Goal: Transaction & Acquisition: Book appointment/travel/reservation

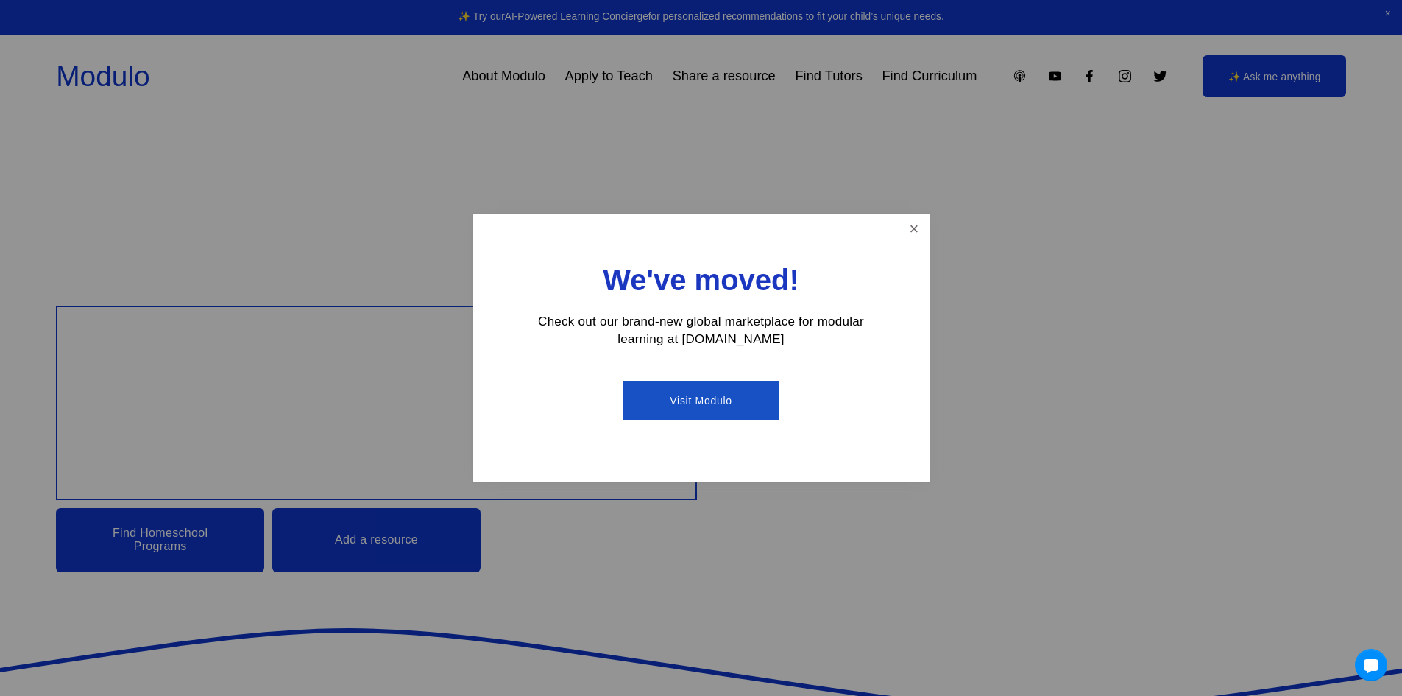
click at [616, 91] on div at bounding box center [701, 348] width 1402 height 696
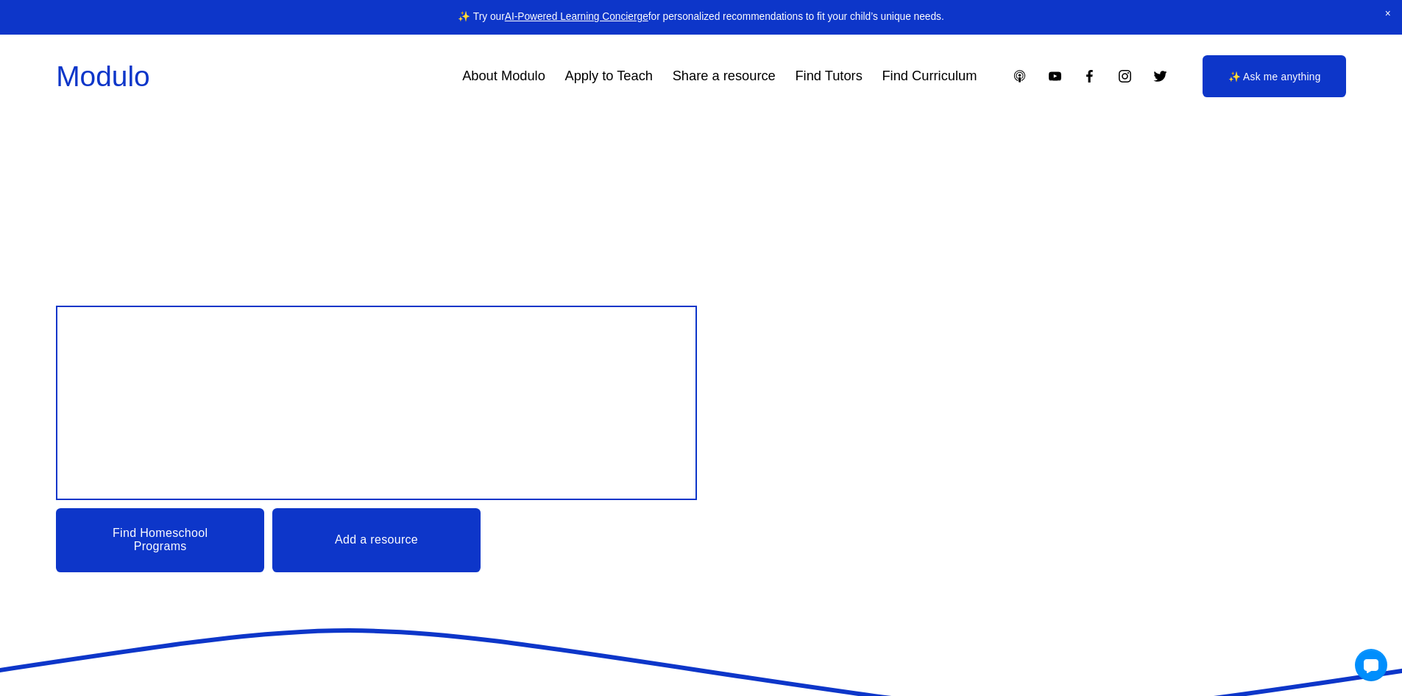
click at [824, 81] on link "Find Tutors" at bounding box center [828, 76] width 67 height 27
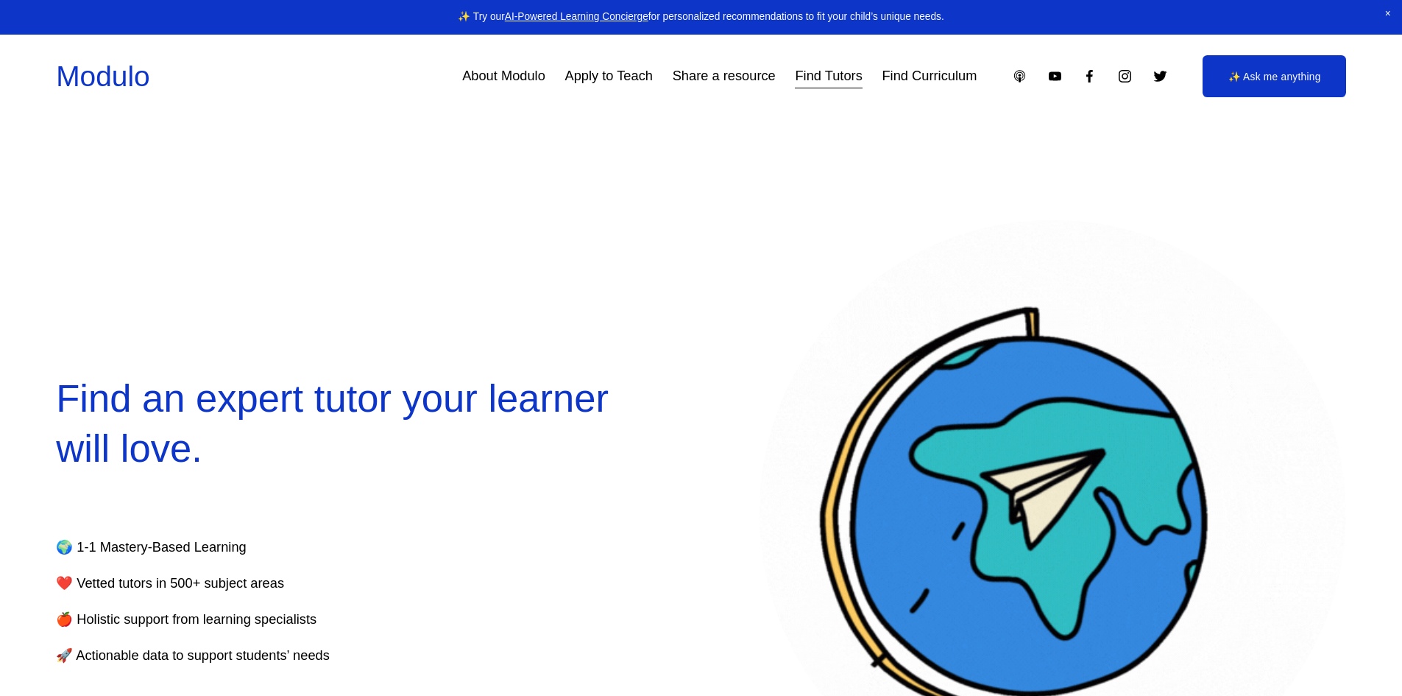
select select "**"
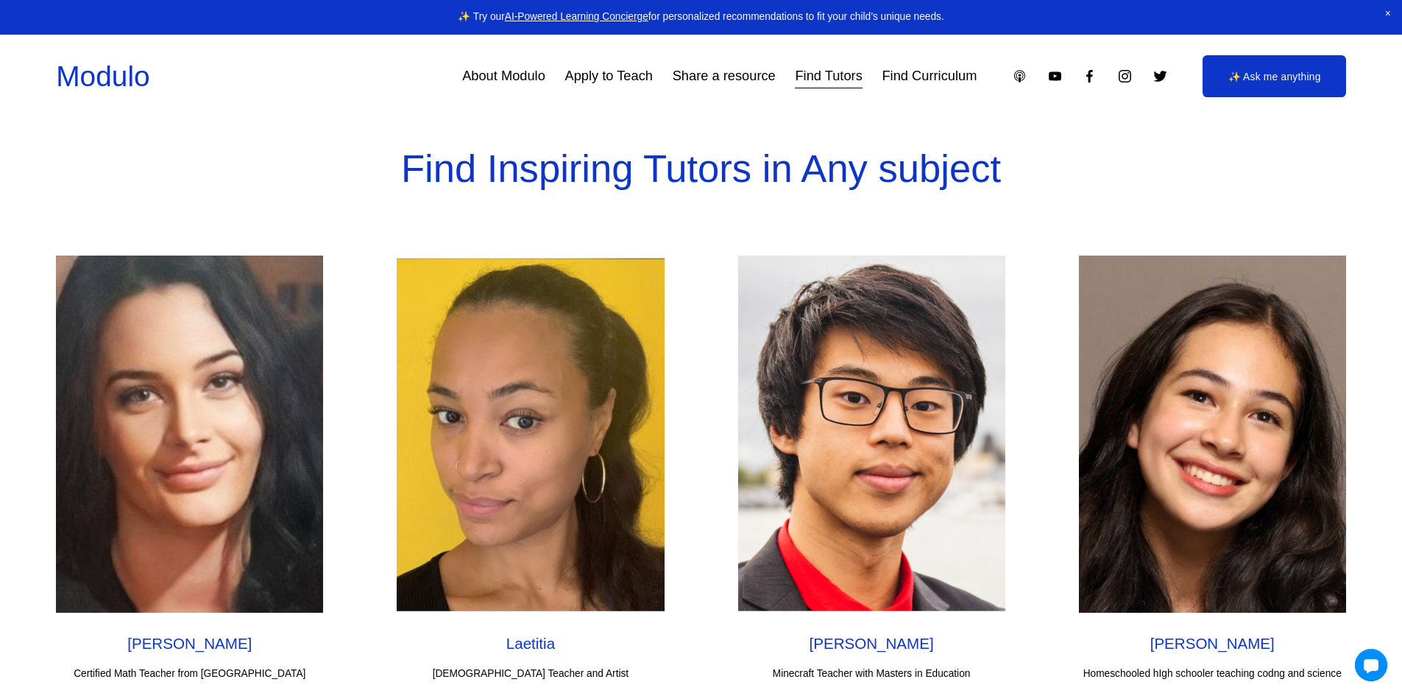
scroll to position [5226, 0]
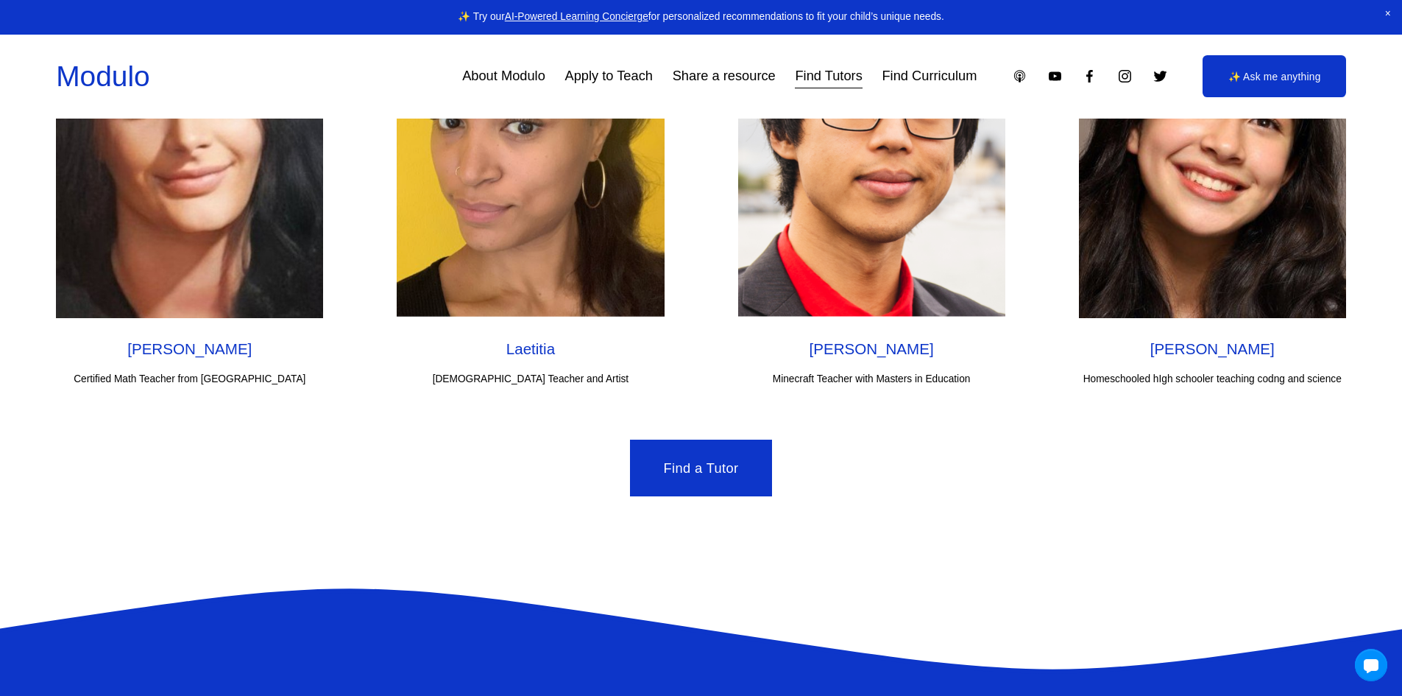
click at [208, 210] on img at bounding box center [189, 139] width 267 height 357
click at [265, 388] on div "[PERSON_NAME] Certified Math Teacher from [GEOGRAPHIC_DATA]" at bounding box center [189, 363] width 267 height 49
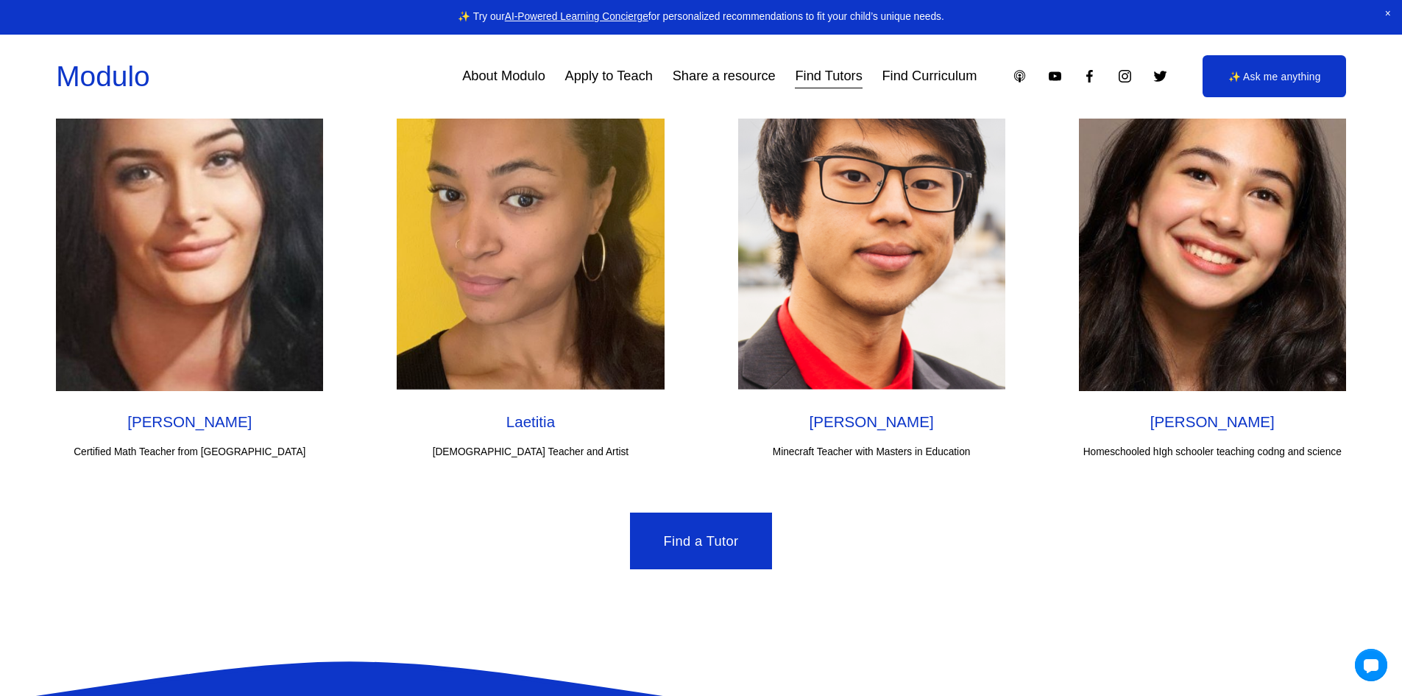
scroll to position [5079, 0]
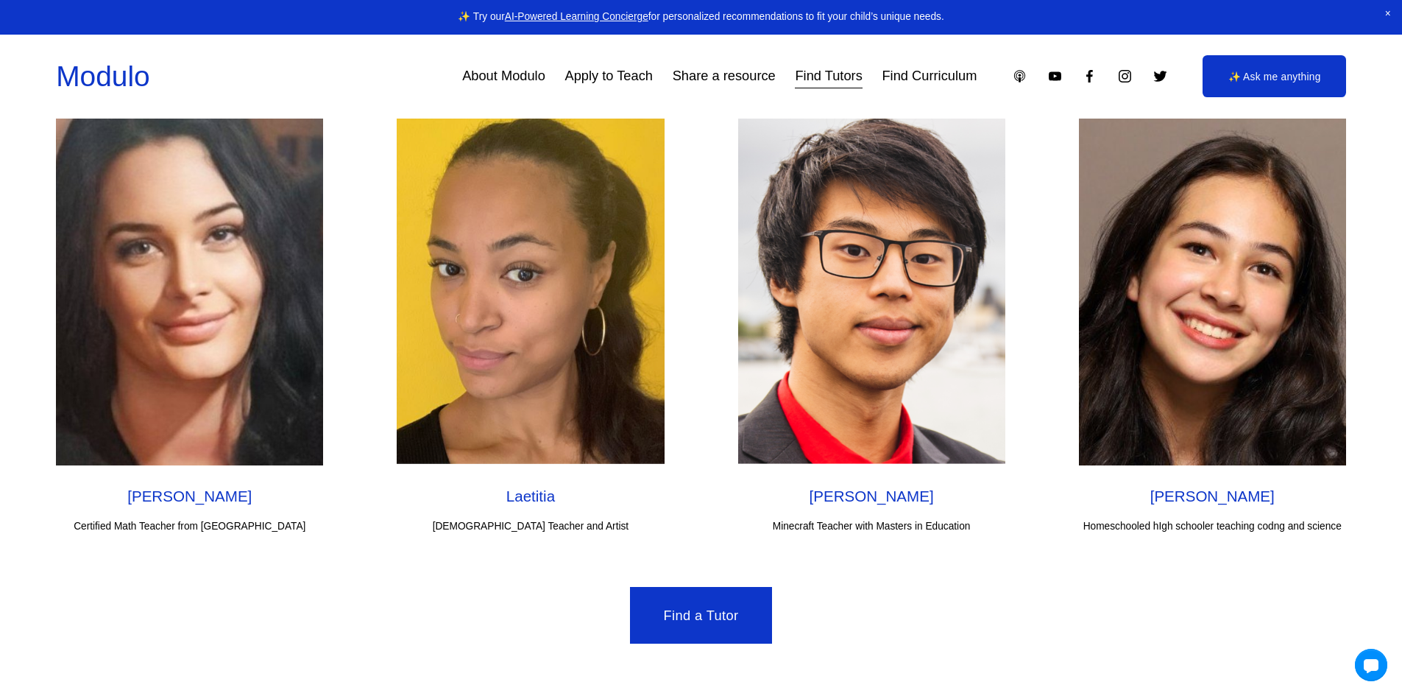
click at [596, 378] on img at bounding box center [530, 286] width 267 height 357
click at [1140, 353] on img at bounding box center [1212, 286] width 267 height 357
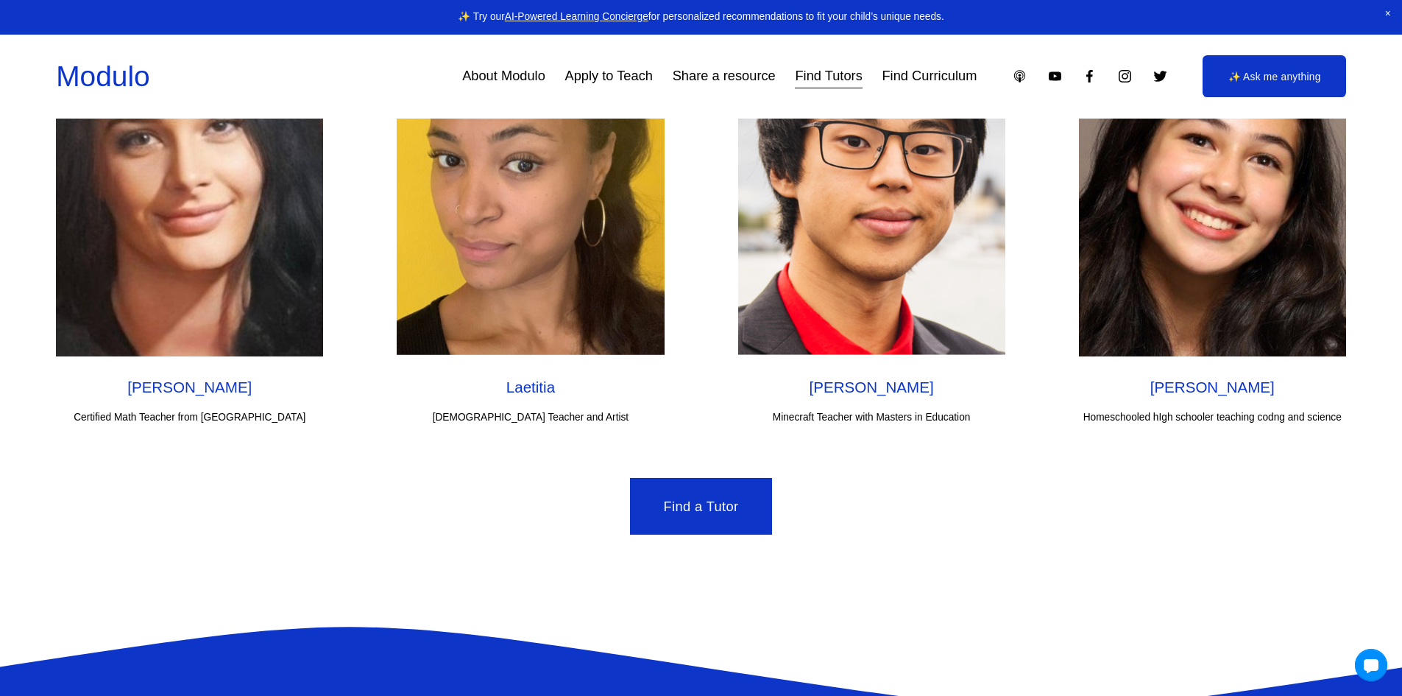
scroll to position [5226, 0]
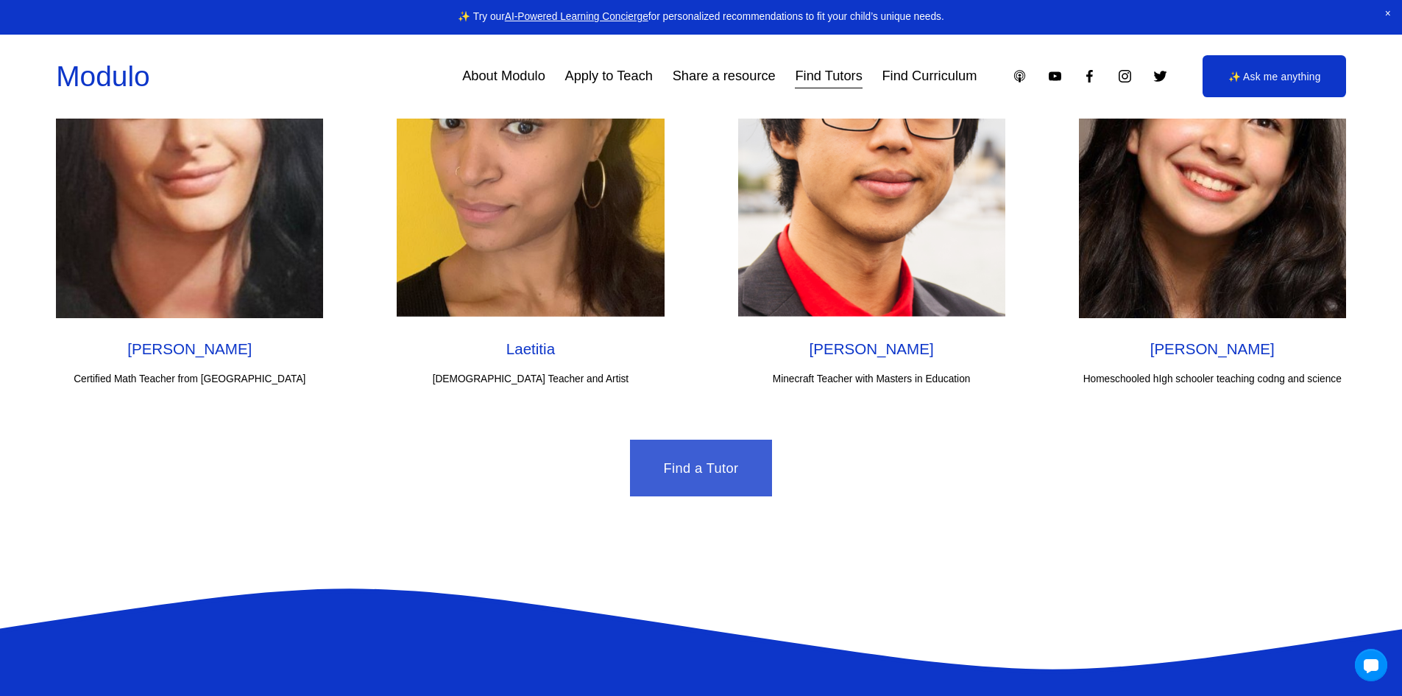
click at [748, 492] on link "Find a Tutor" at bounding box center [701, 467] width 142 height 57
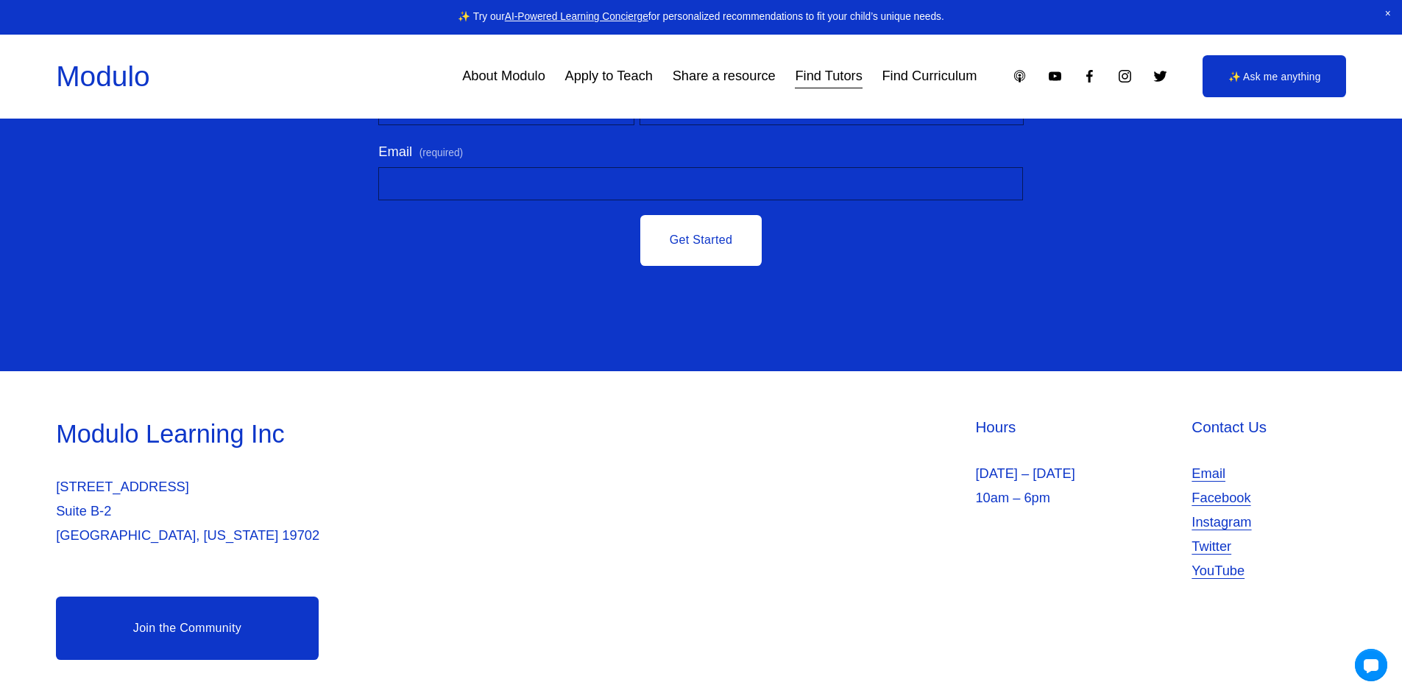
scroll to position [6268, 0]
